Goal: Find specific page/section: Find specific page/section

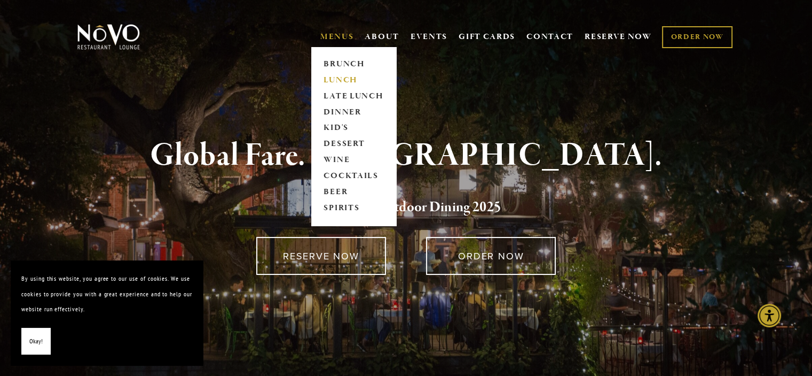
click at [343, 78] on link "LUNCH" at bounding box center [353, 80] width 67 height 16
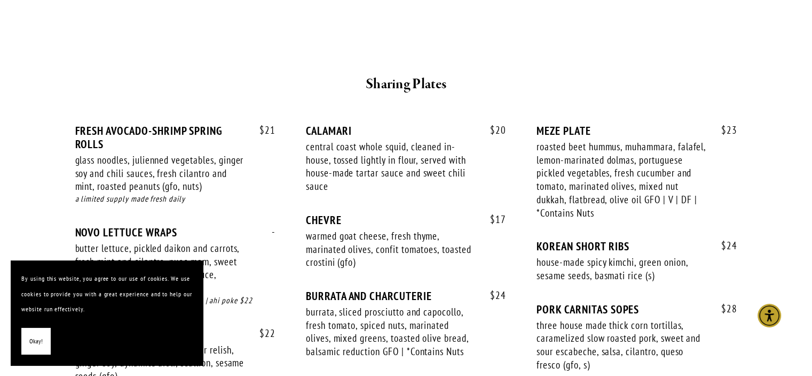
scroll to position [748, 0]
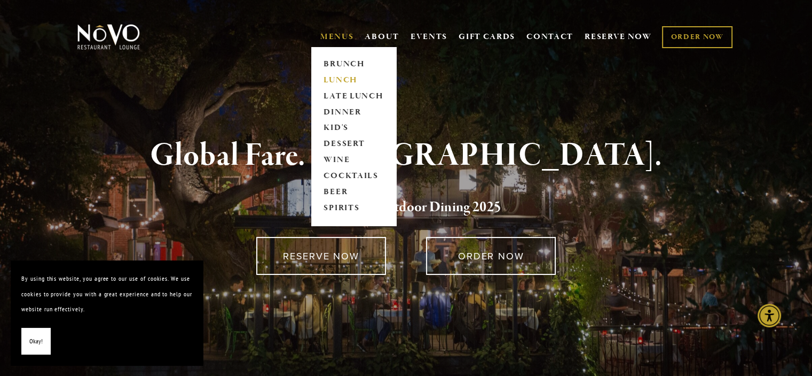
click at [342, 75] on link "LUNCH" at bounding box center [353, 80] width 67 height 16
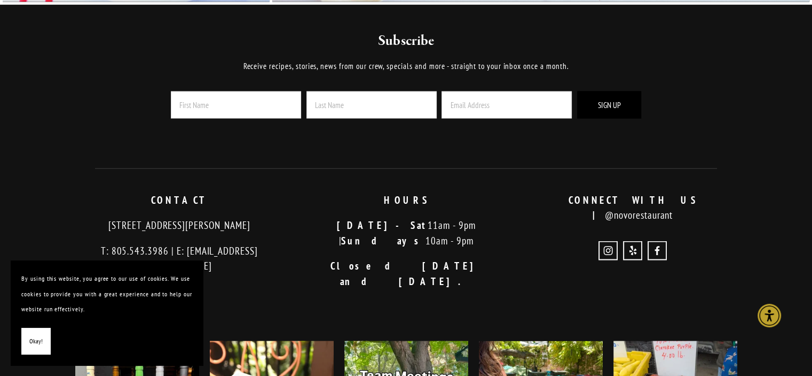
scroll to position [2083, 0]
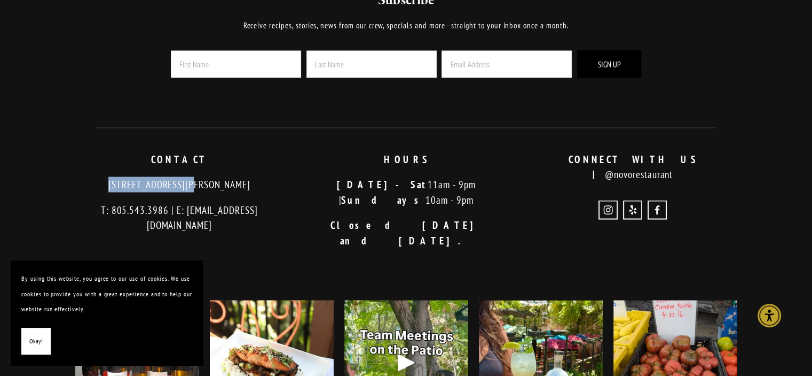
drag, startPoint x: 87, startPoint y: 183, endPoint x: 162, endPoint y: 184, distance: 75.3
click at [162, 184] on p "[STREET_ADDRESS][PERSON_NAME]" at bounding box center [179, 184] width 209 height 15
copy p "726 Higuera Street"
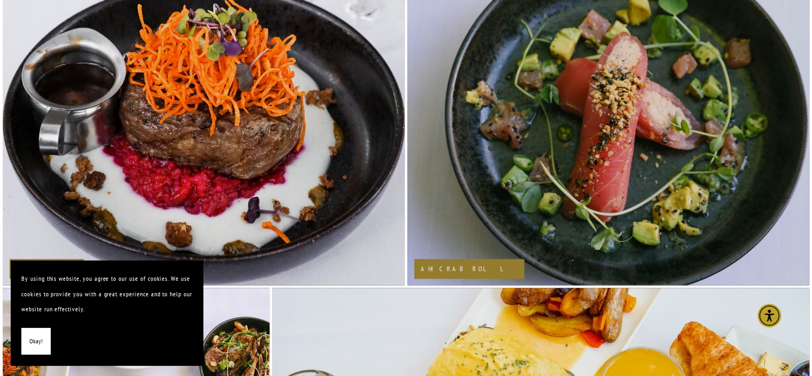
scroll to position [1282, 0]
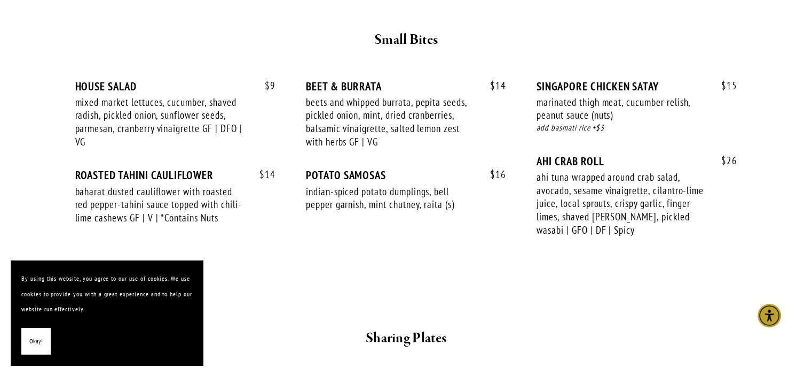
scroll to position [320, 0]
